Goal: Information Seeking & Learning: Learn about a topic

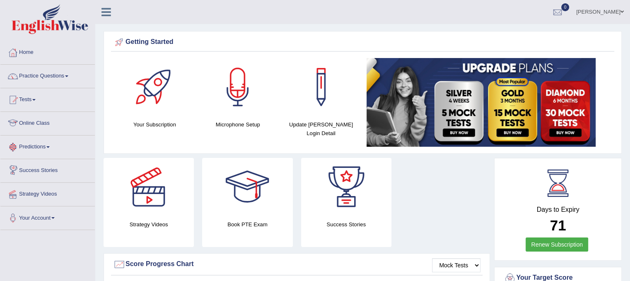
drag, startPoint x: 0, startPoint y: 0, endPoint x: 42, endPoint y: 121, distance: 128.1
click at [42, 121] on link "Online Class" at bounding box center [47, 122] width 94 height 21
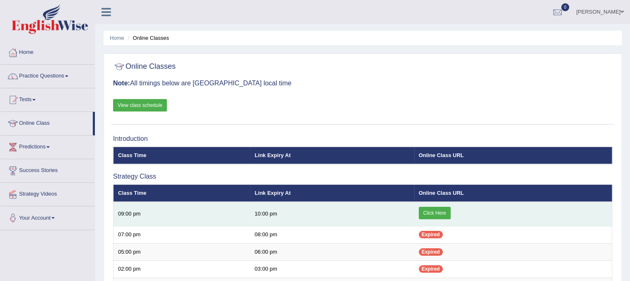
click at [434, 207] on link "Click Here" at bounding box center [435, 213] width 32 height 12
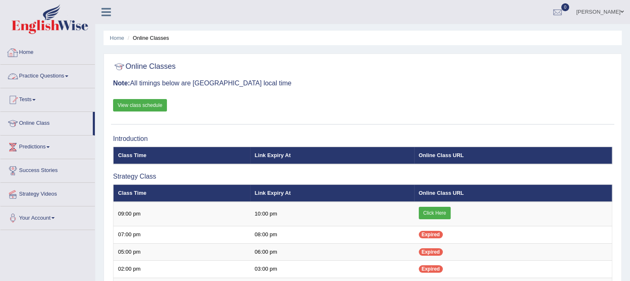
click at [26, 55] on link "Home" at bounding box center [47, 51] width 94 height 21
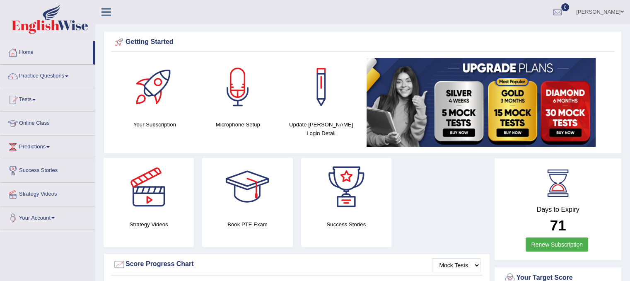
click at [107, 14] on icon at bounding box center [106, 12] width 10 height 11
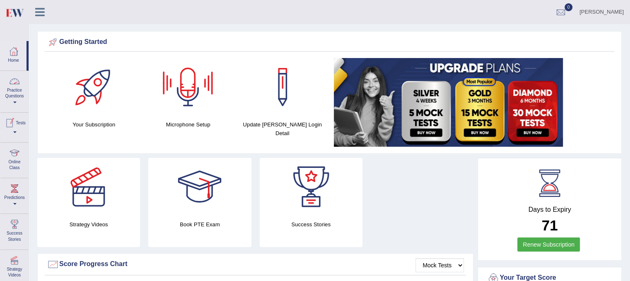
click at [23, 86] on link "Practice Questions" at bounding box center [14, 90] width 28 height 39
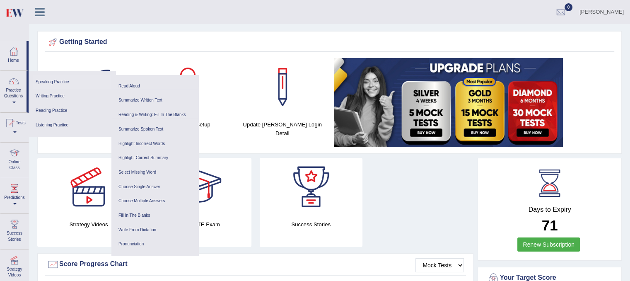
click at [70, 80] on link "Speaking Practice" at bounding box center [72, 82] width 79 height 14
click at [140, 86] on link "Read Aloud" at bounding box center [155, 86] width 79 height 14
